Goal: Find specific page/section: Find specific page/section

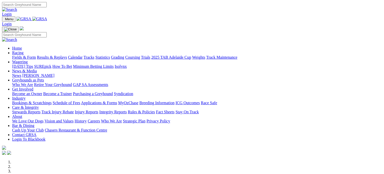
click at [21, 55] on link "Fields & Form" at bounding box center [24, 57] width 24 height 4
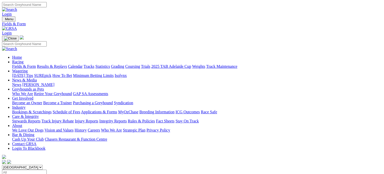
click at [23, 64] on link "Fields & Form" at bounding box center [24, 66] width 24 height 4
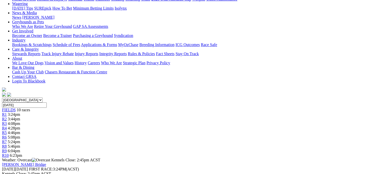
scroll to position [125, 0]
